Goal: Complete application form

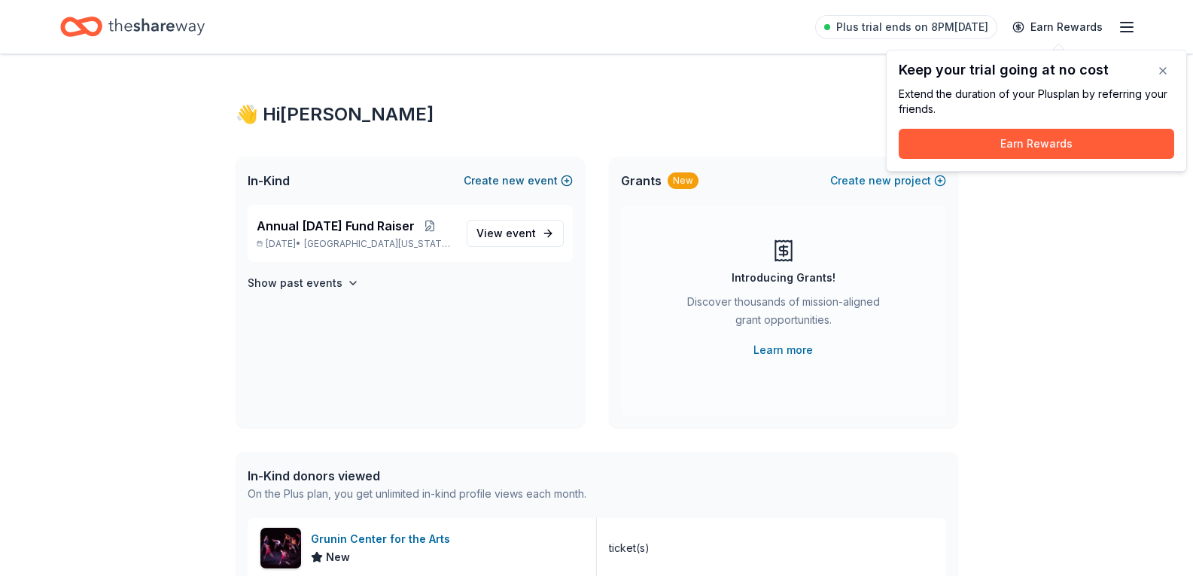
click at [494, 180] on button "Create new event" at bounding box center [518, 181] width 109 height 18
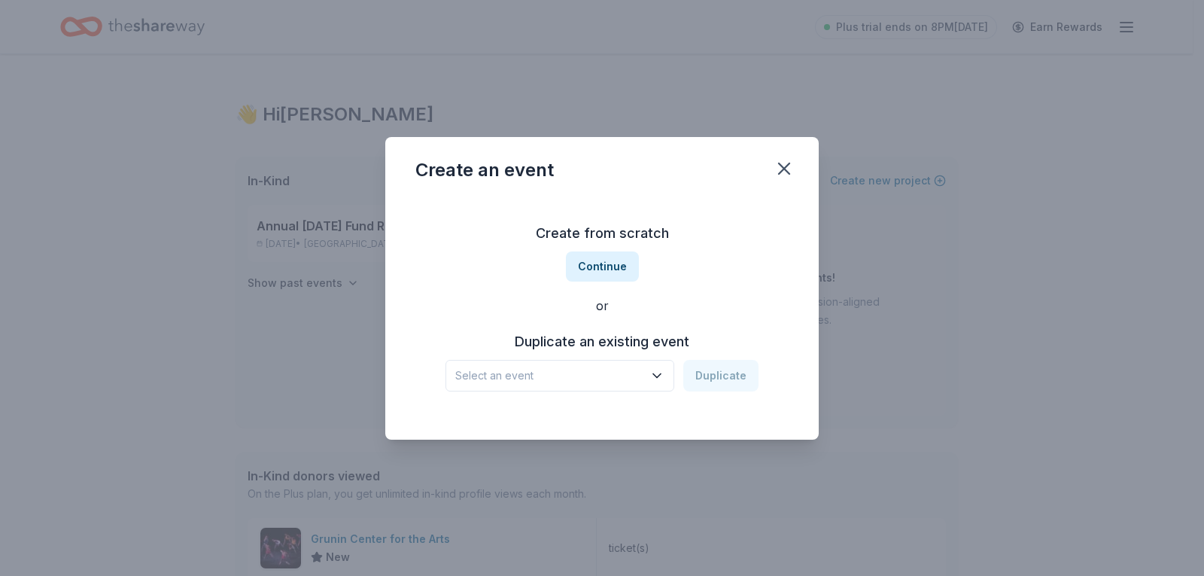
click at [982, 306] on div "Create an event Create from scratch Continue or Duplicate an existing event Sel…" at bounding box center [602, 288] width 1204 height 576
click at [786, 163] on icon "button" at bounding box center [784, 168] width 21 height 21
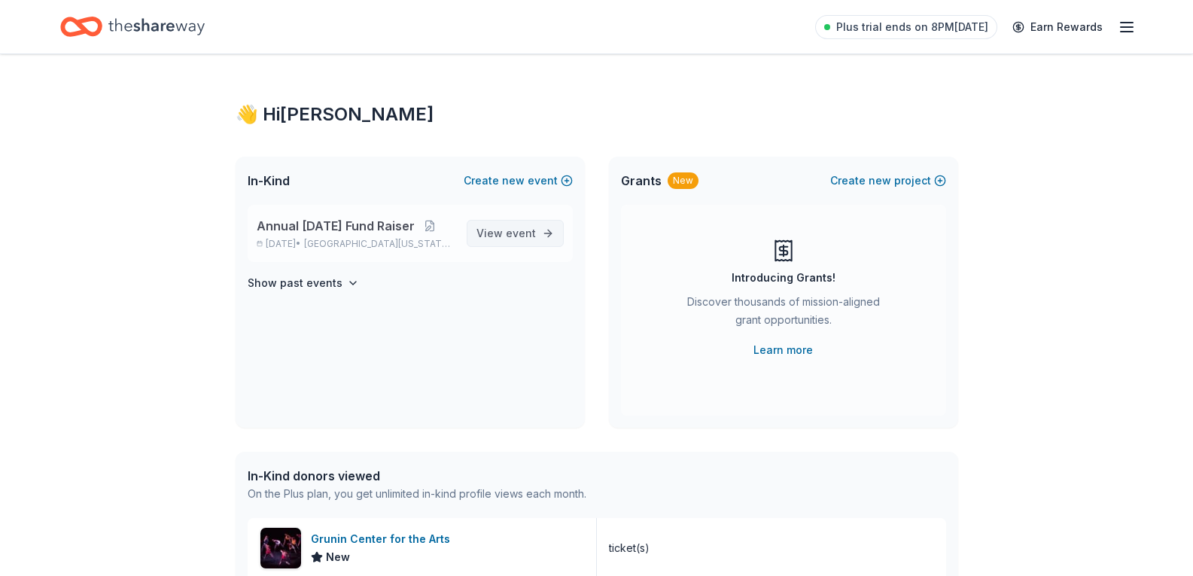
click at [506, 239] on span "View event" at bounding box center [505, 233] width 59 height 18
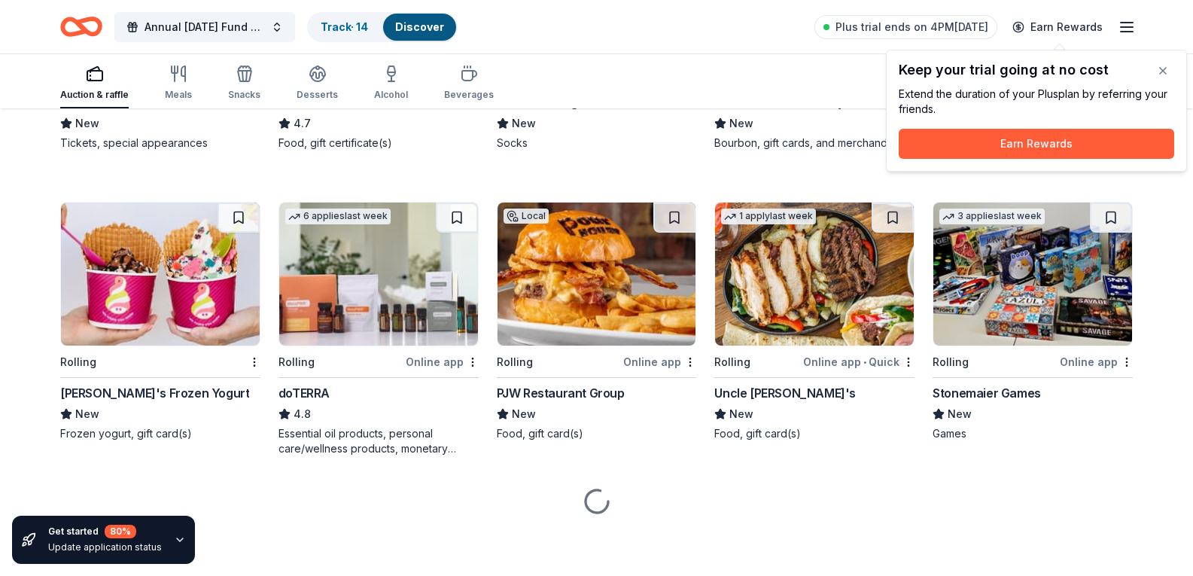
scroll to position [2701, 0]
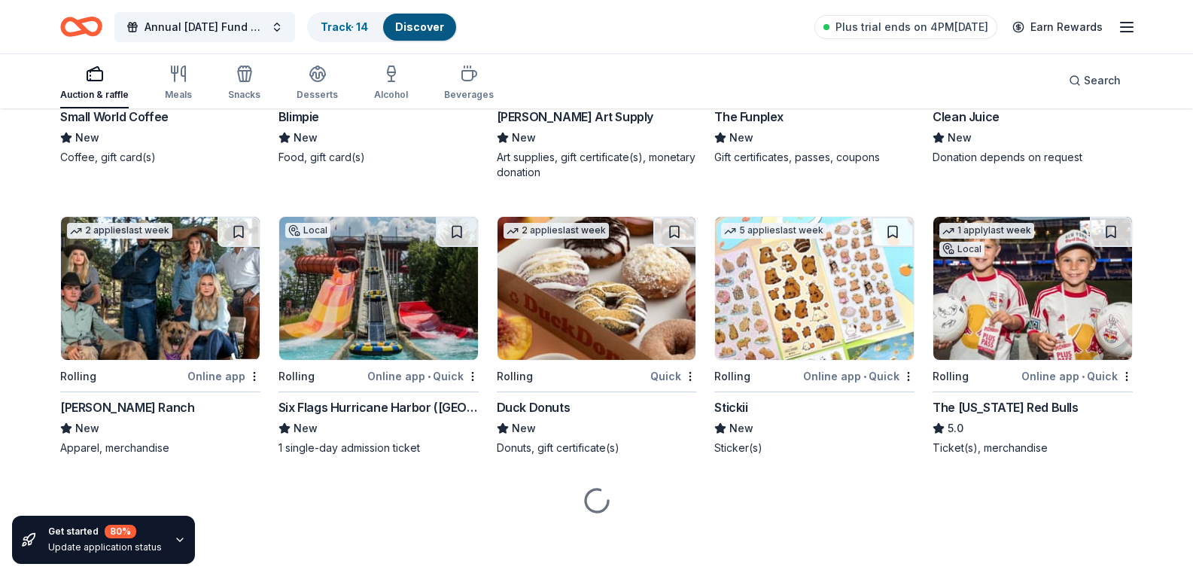
scroll to position [3379, 0]
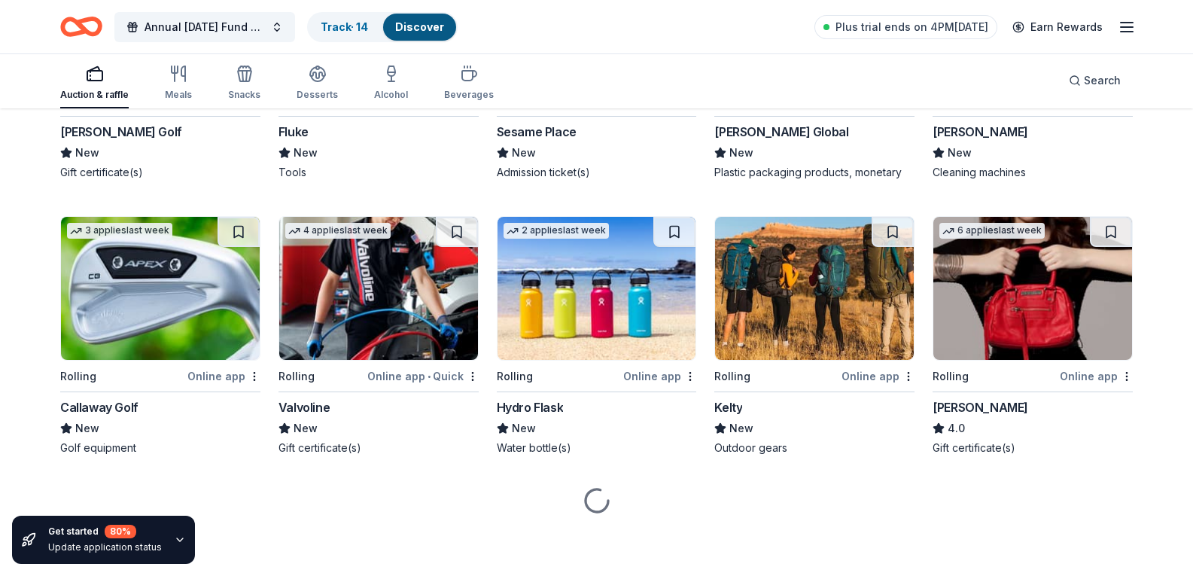
scroll to position [5379, 0]
click at [151, 84] on img at bounding box center [160, 12] width 199 height 143
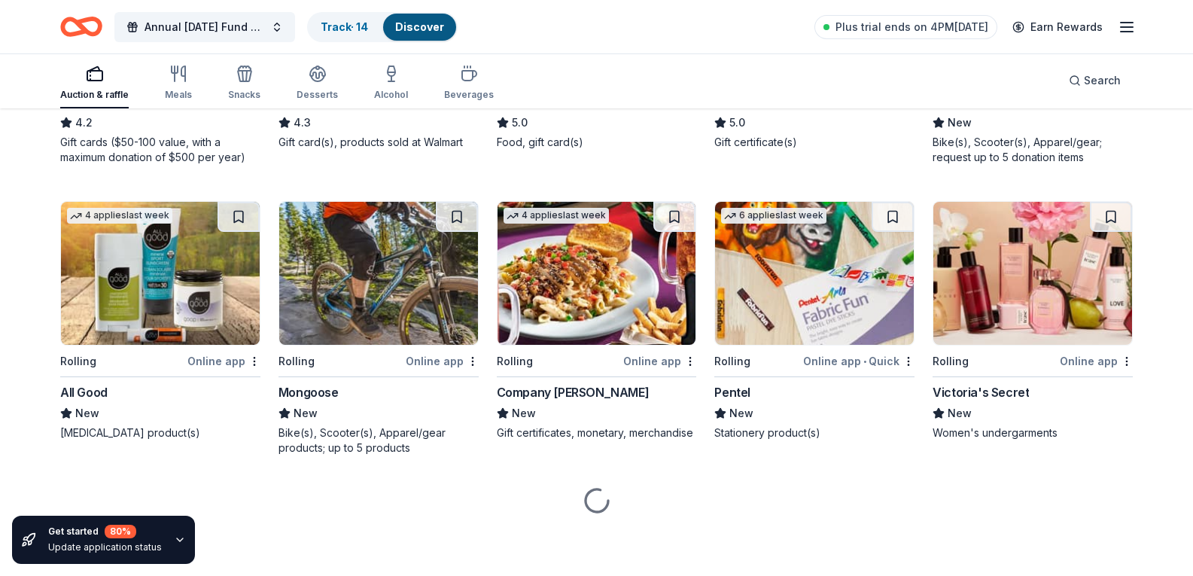
scroll to position [5651, 0]
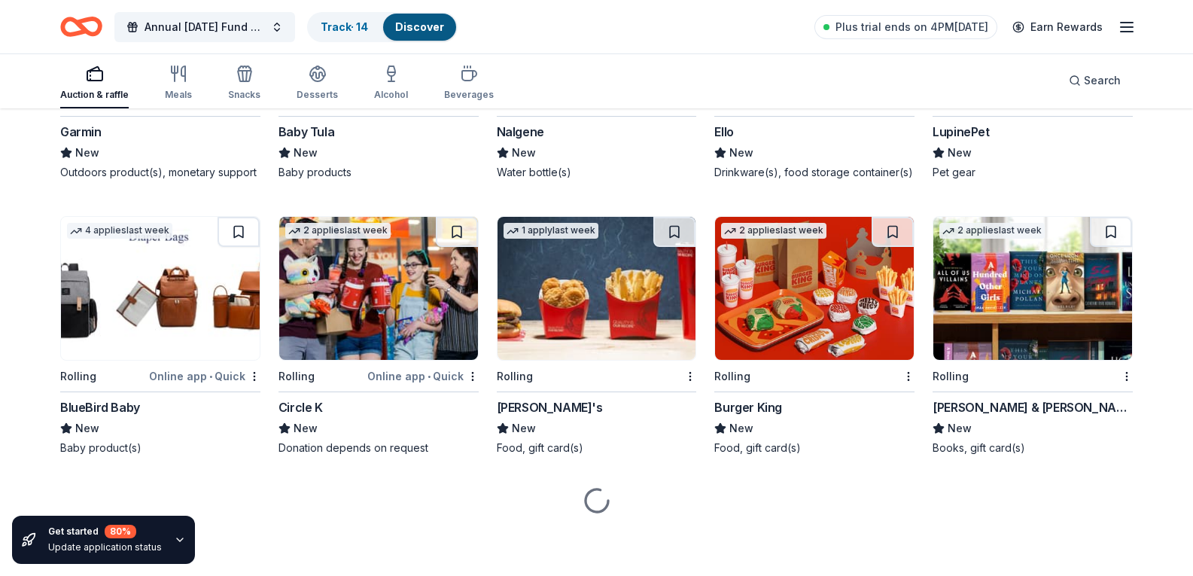
scroll to position [7612, 0]
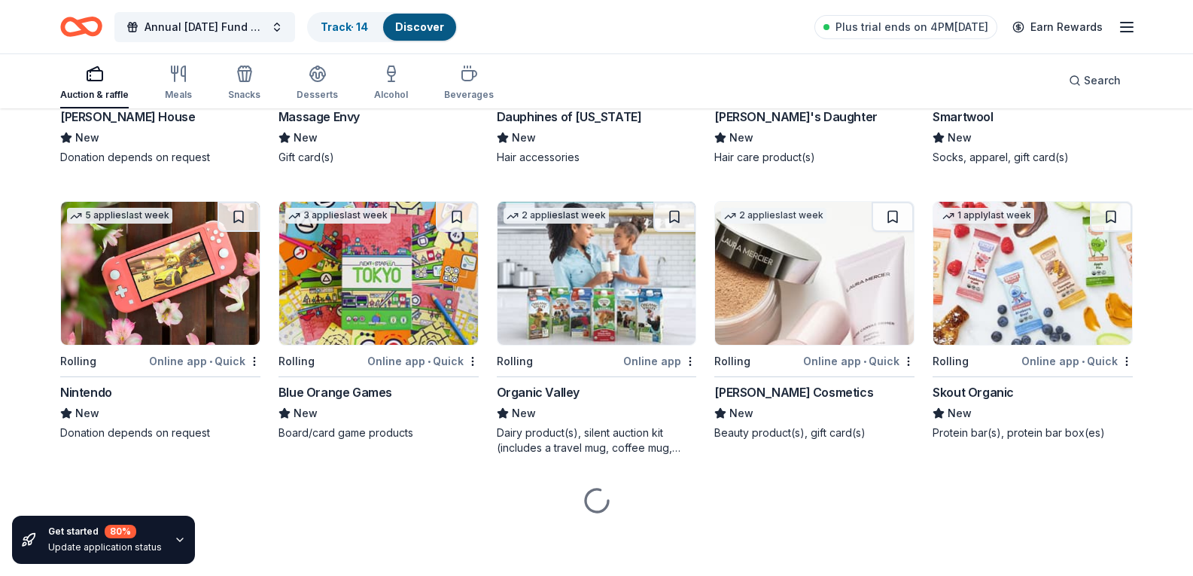
scroll to position [8558, 0]
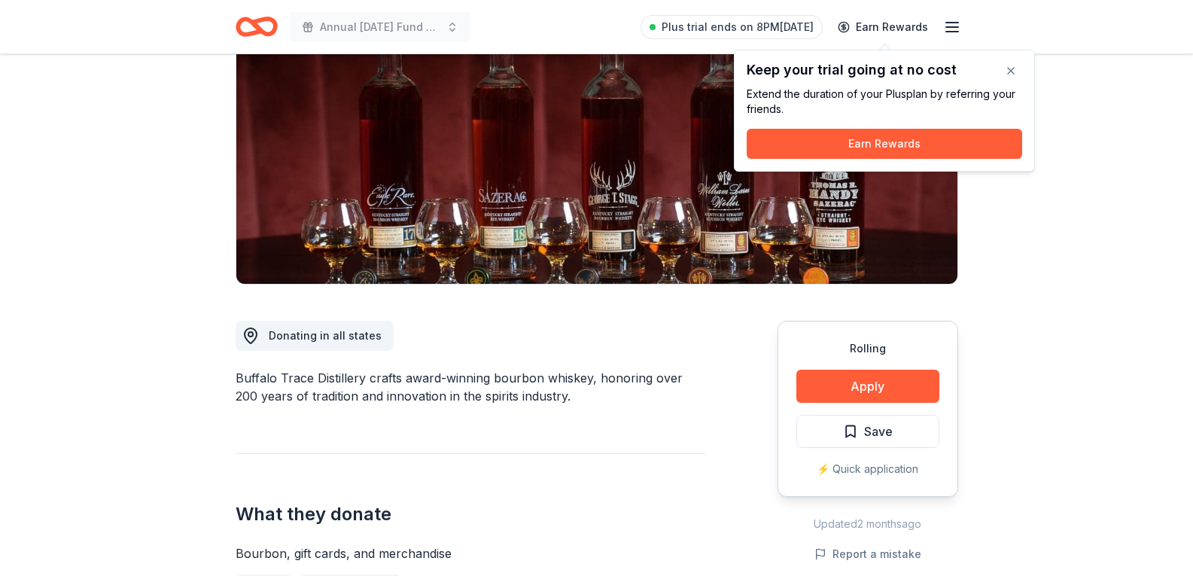
scroll to position [174, 0]
click at [1010, 64] on button "button" at bounding box center [1011, 71] width 30 height 30
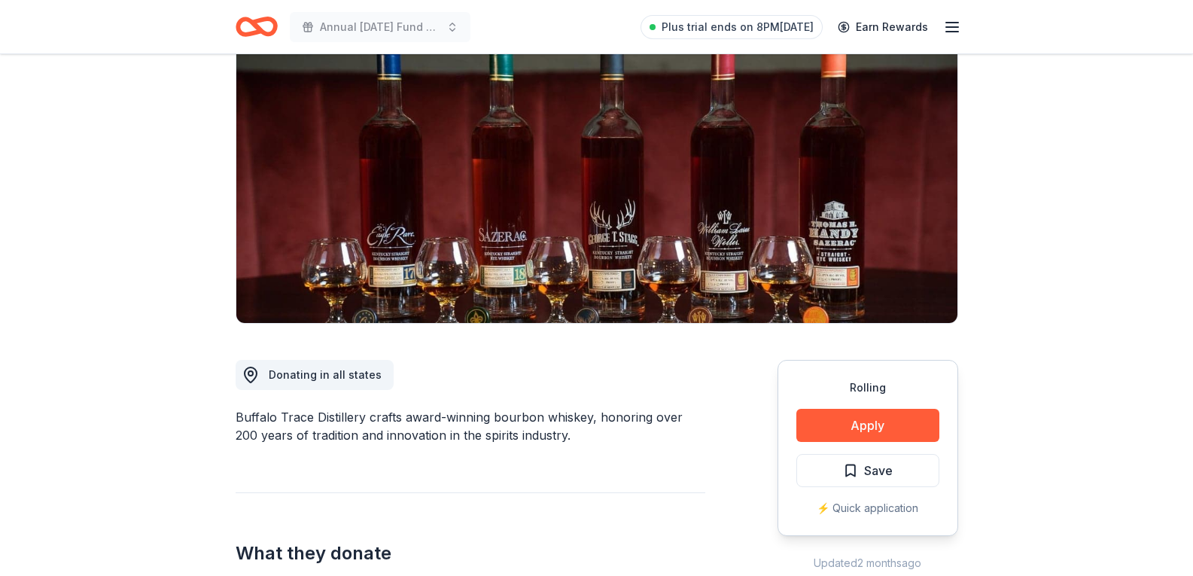
scroll to position [0, 0]
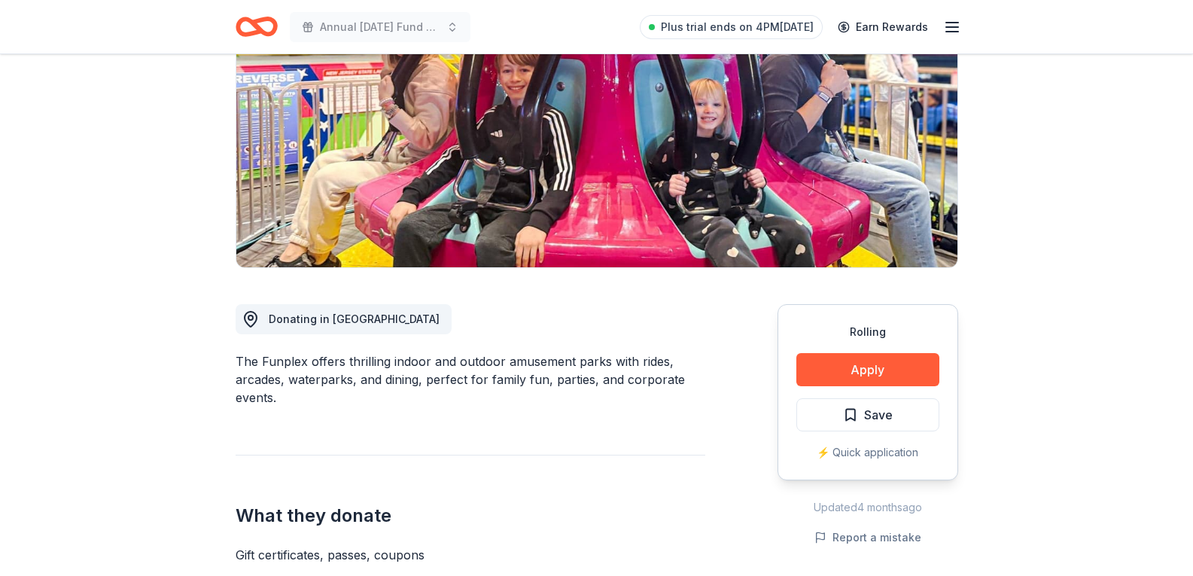
scroll to position [191, 0]
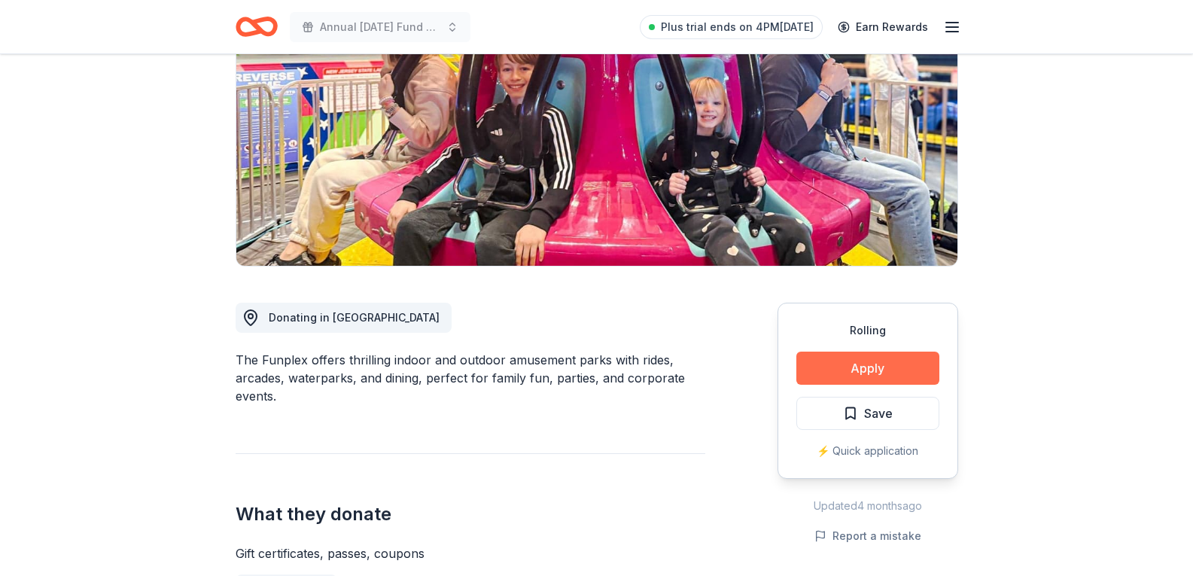
click at [868, 376] on button "Apply" at bounding box center [867, 367] width 143 height 33
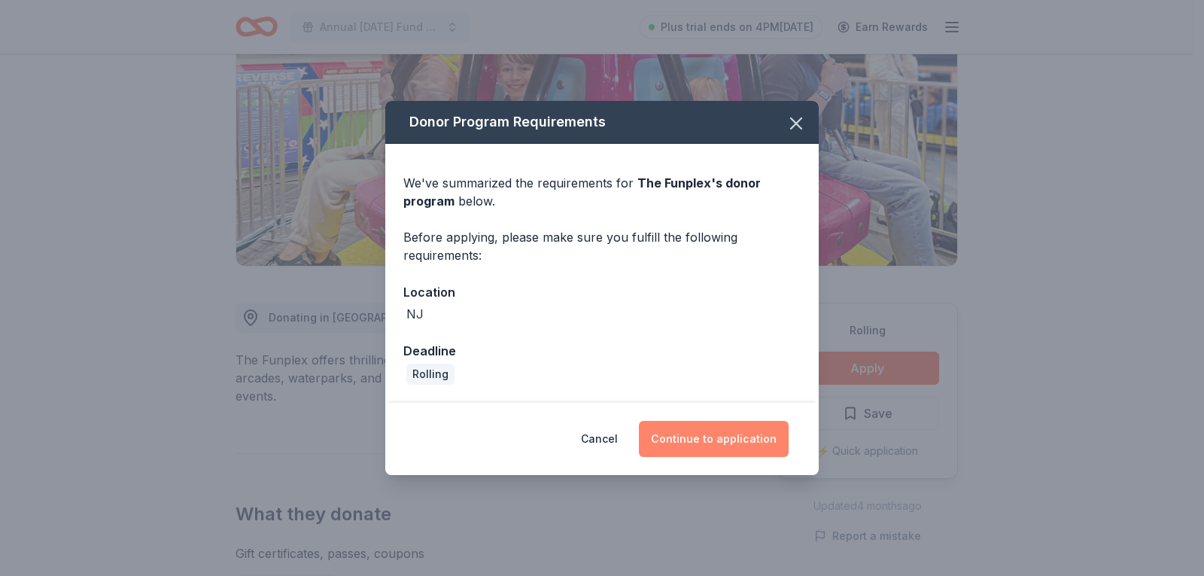
click at [701, 442] on button "Continue to application" at bounding box center [714, 439] width 150 height 36
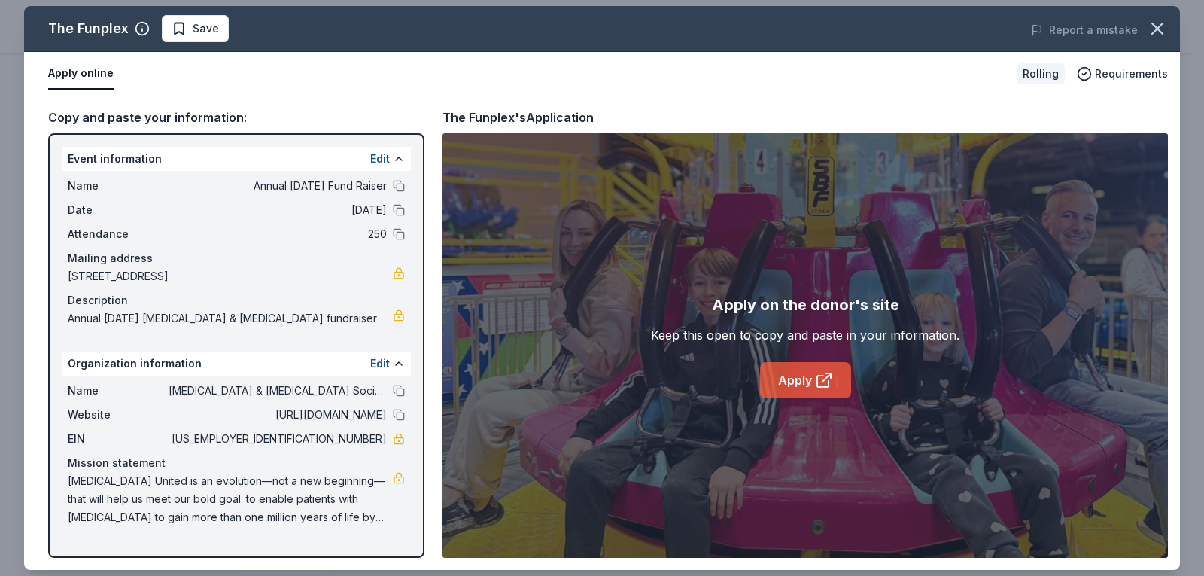
click at [787, 382] on link "Apply" at bounding box center [805, 380] width 91 height 36
click at [1161, 25] on icon "button" at bounding box center [1157, 28] width 11 height 11
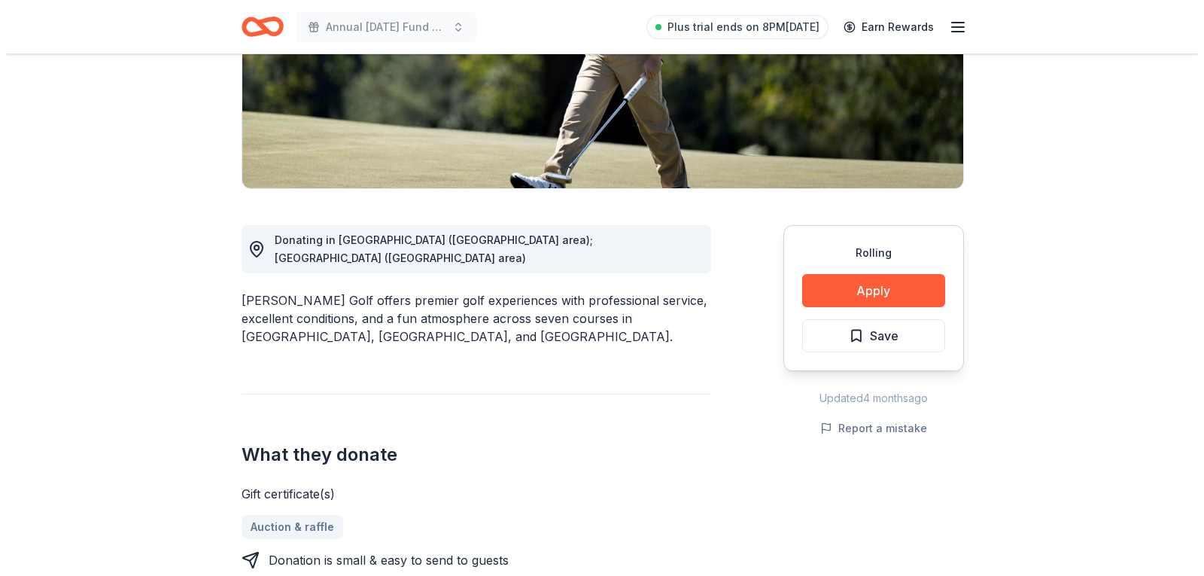
scroll to position [271, 0]
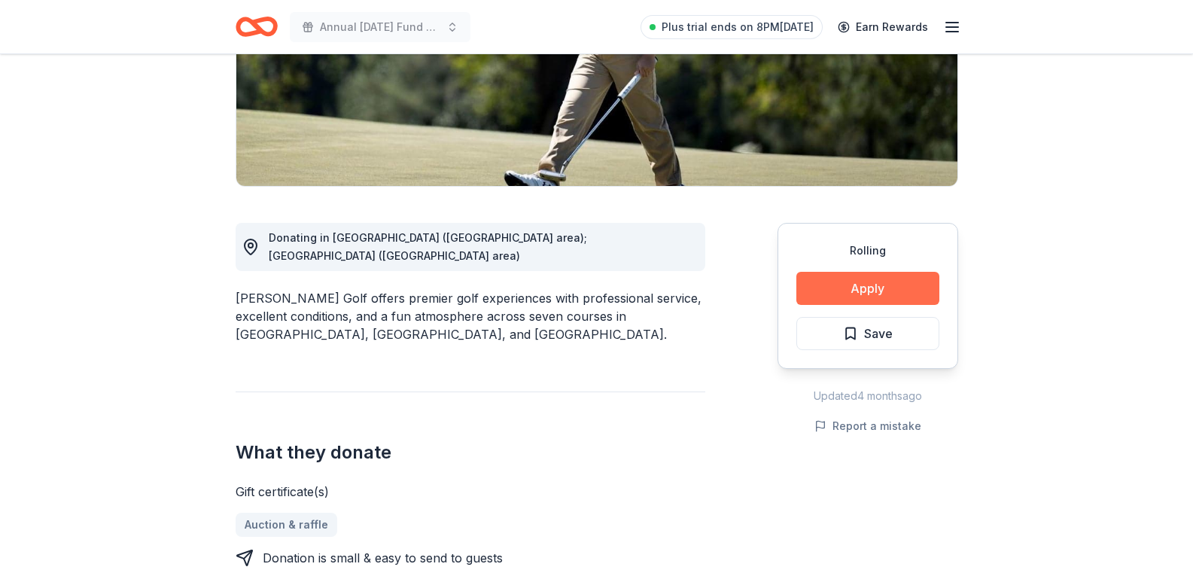
click at [865, 294] on button "Apply" at bounding box center [867, 288] width 143 height 33
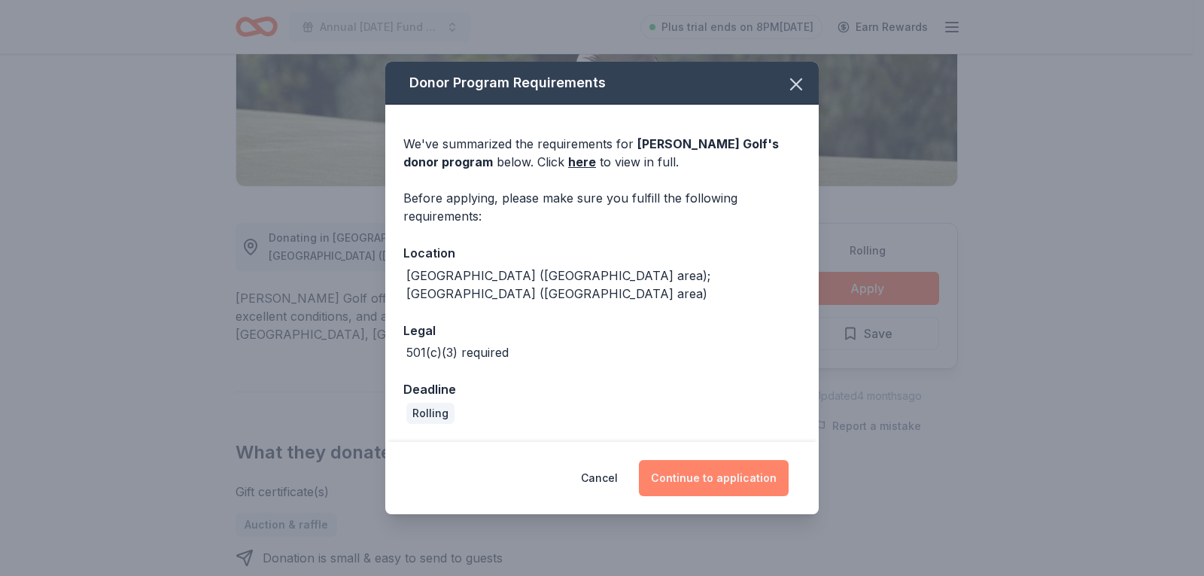
click at [731, 486] on button "Continue to application" at bounding box center [714, 478] width 150 height 36
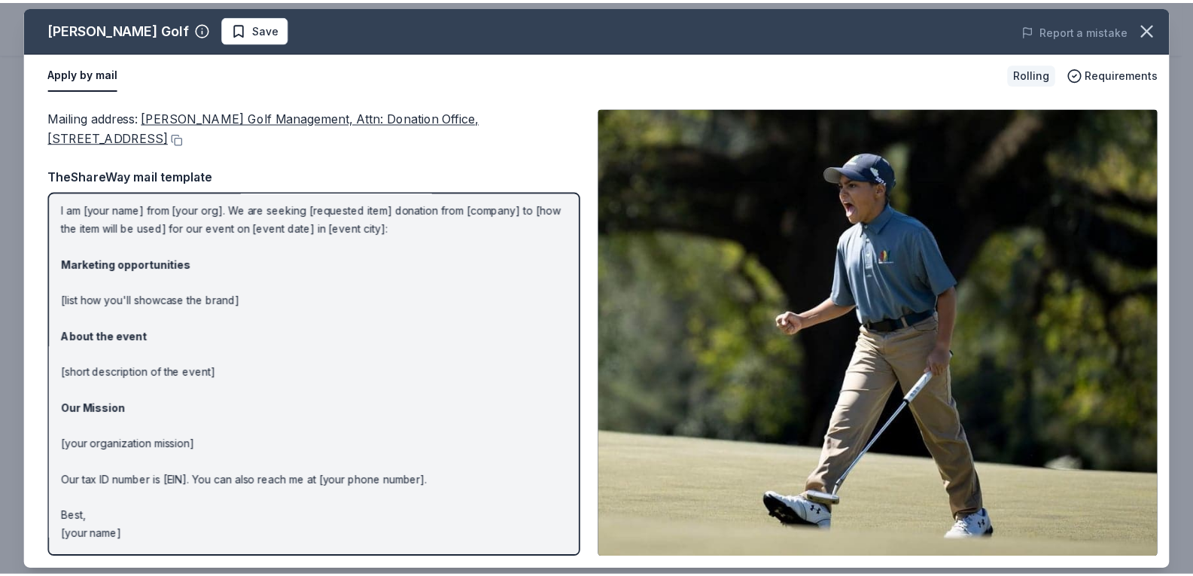
scroll to position [0, 0]
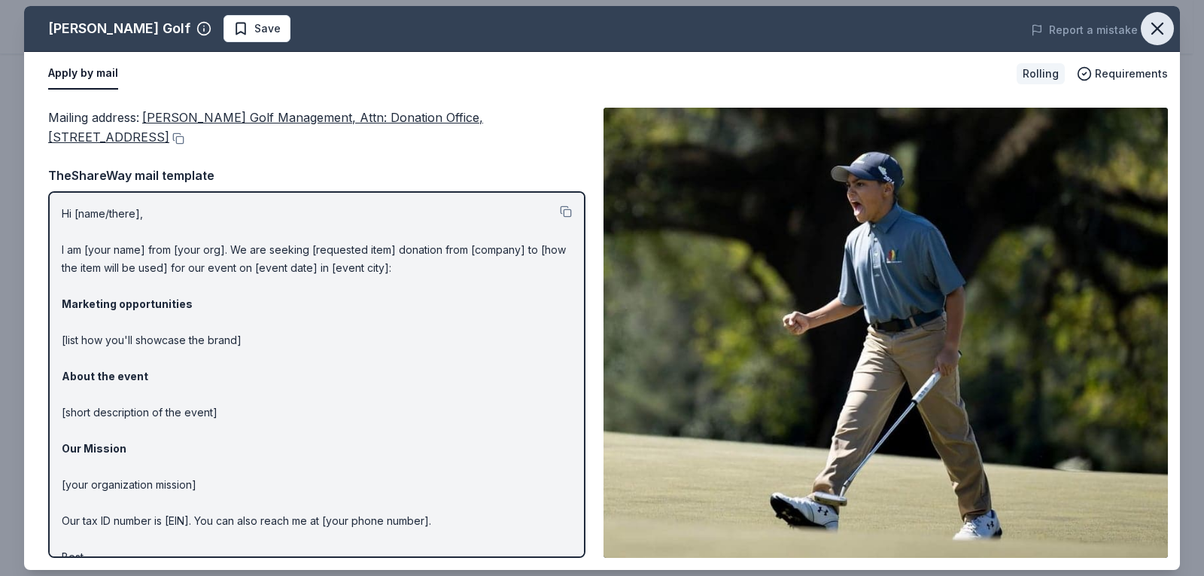
click at [1166, 26] on icon "button" at bounding box center [1157, 28] width 21 height 21
